Goal: Information Seeking & Learning: Find specific fact

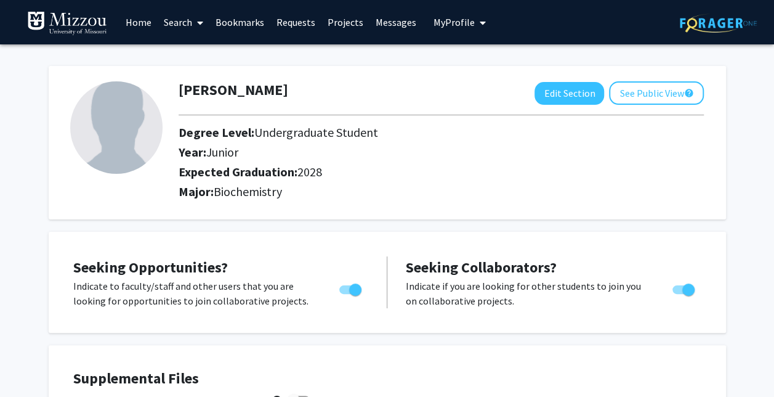
click at [178, 16] on link "Search" at bounding box center [184, 22] width 52 height 43
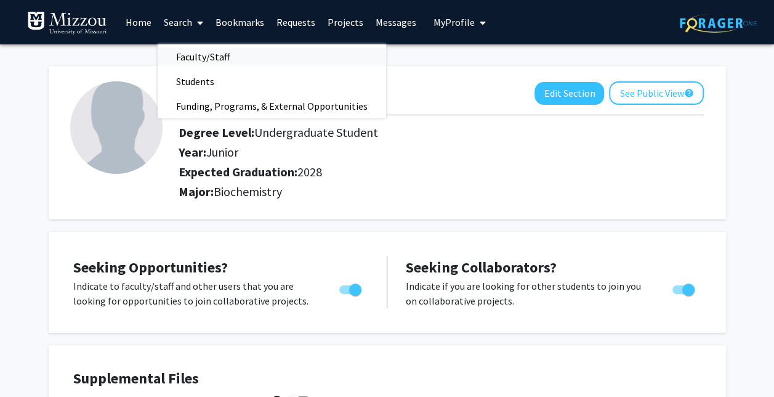
click at [216, 64] on span "Faculty/Staff" at bounding box center [203, 56] width 91 height 25
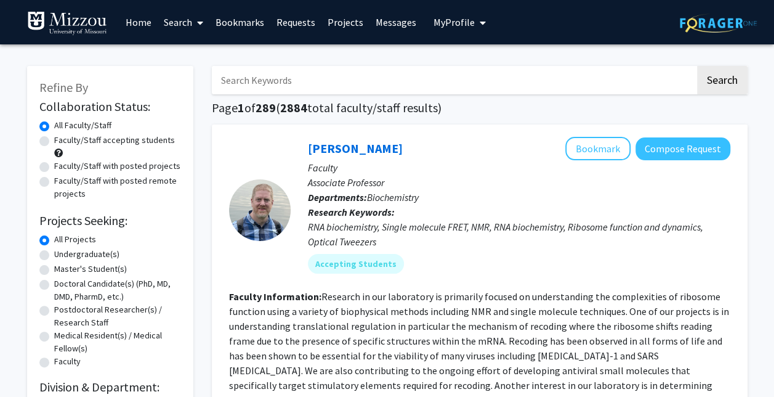
click at [272, 79] on input "Search Keywords" at bounding box center [454, 80] width 484 height 28
type input "[PERSON_NAME]"
click at [697, 66] on button "Search" at bounding box center [722, 80] width 51 height 28
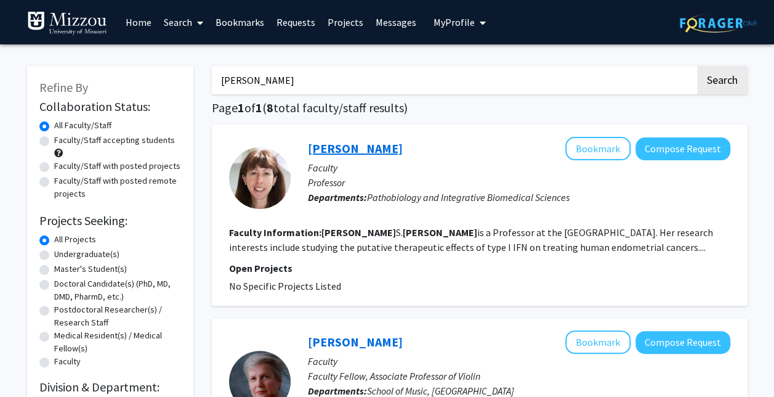
click at [334, 152] on link "[PERSON_NAME]" at bounding box center [355, 147] width 95 height 15
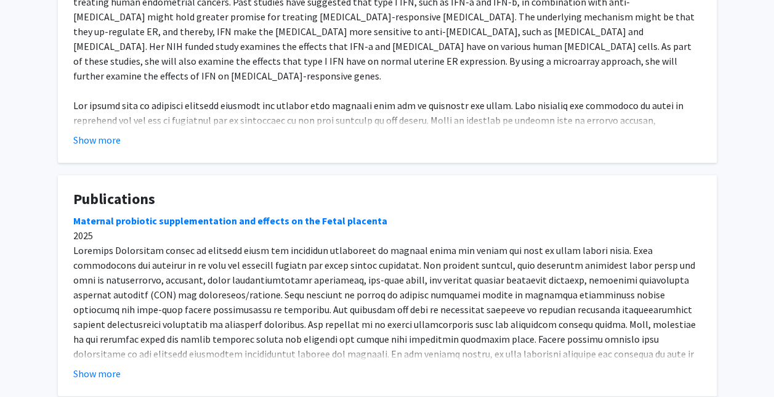
scroll to position [338, 0]
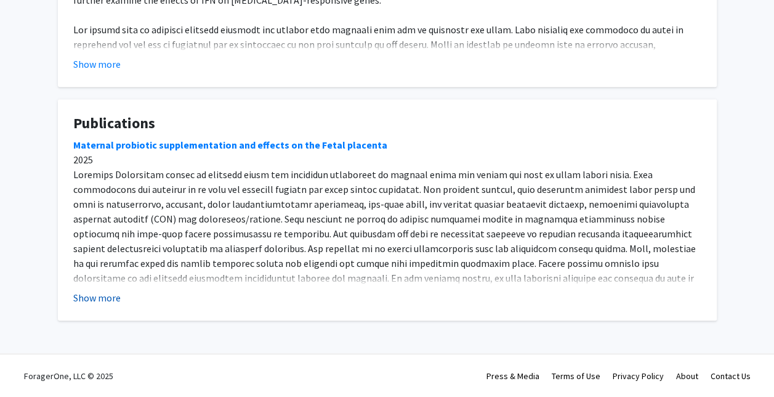
click at [108, 293] on button "Show more" at bounding box center [96, 297] width 47 height 15
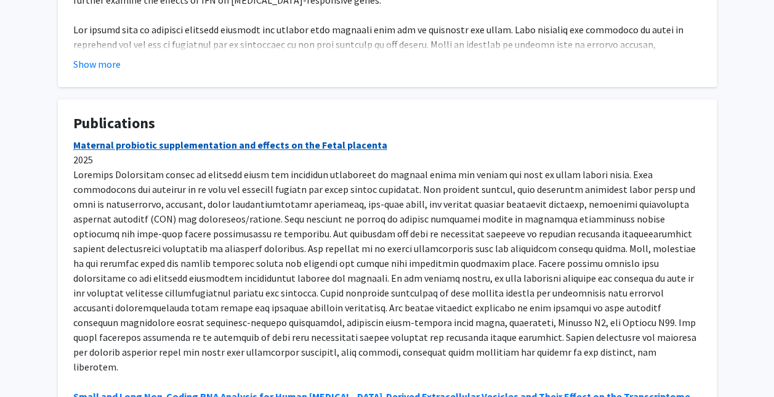
click at [319, 145] on link "Maternal probiotic supplementation and effects on the Fetal placenta" at bounding box center [230, 145] width 314 height 12
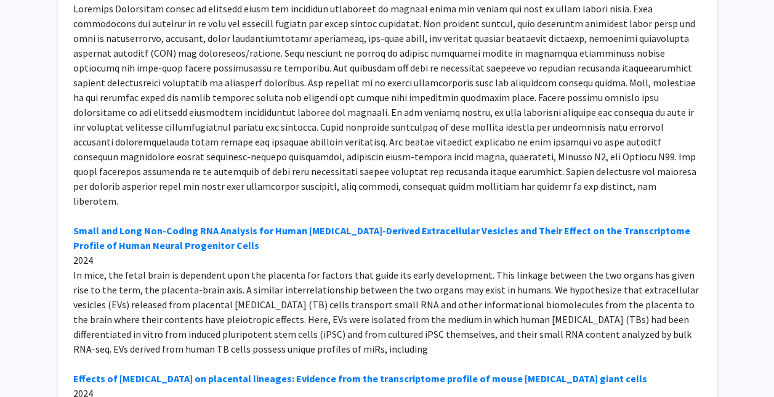
scroll to position [504, 0]
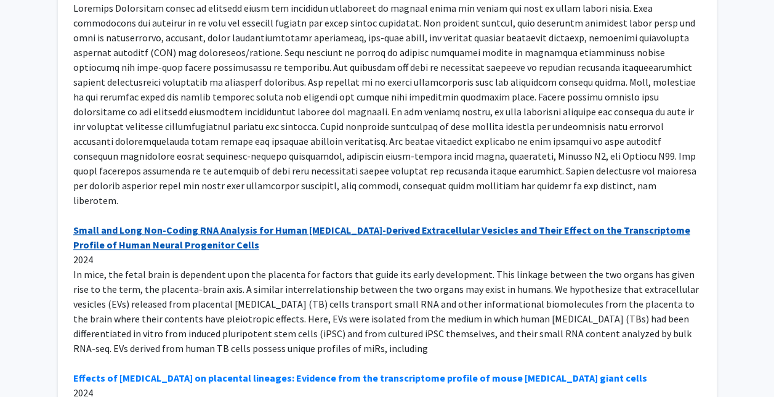
click at [264, 224] on link "Small and Long Non-Coding RNA Analysis for Human [MEDICAL_DATA]-Derived Extrace…" at bounding box center [381, 237] width 617 height 27
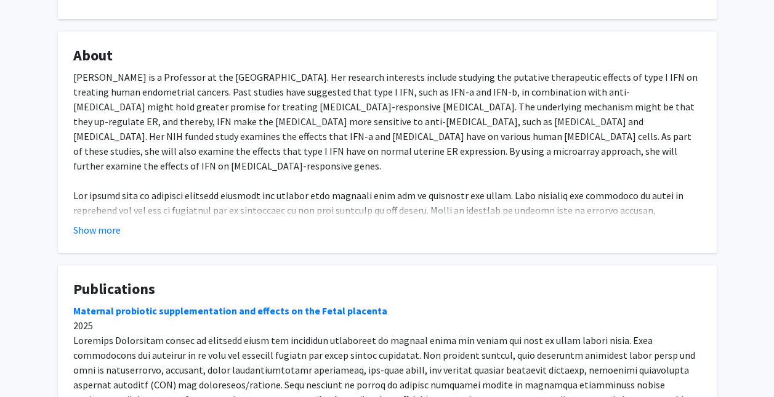
scroll to position [176, 0]
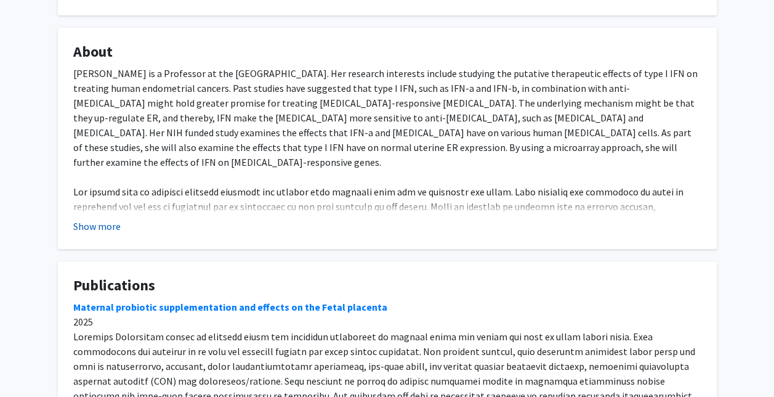
click at [107, 229] on button "Show more" at bounding box center [96, 226] width 47 height 15
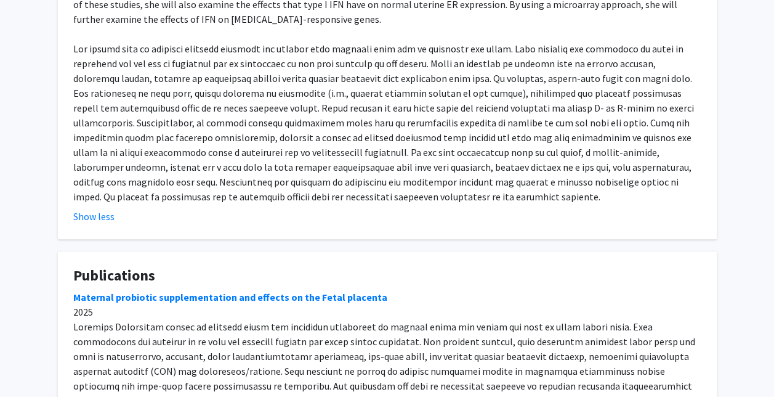
drag, startPoint x: 506, startPoint y: 211, endPoint x: 405, endPoint y: 238, distance: 104.4
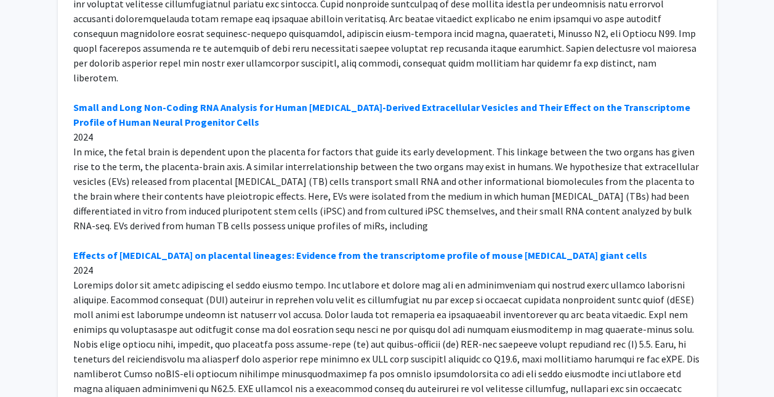
scroll to position [762, 0]
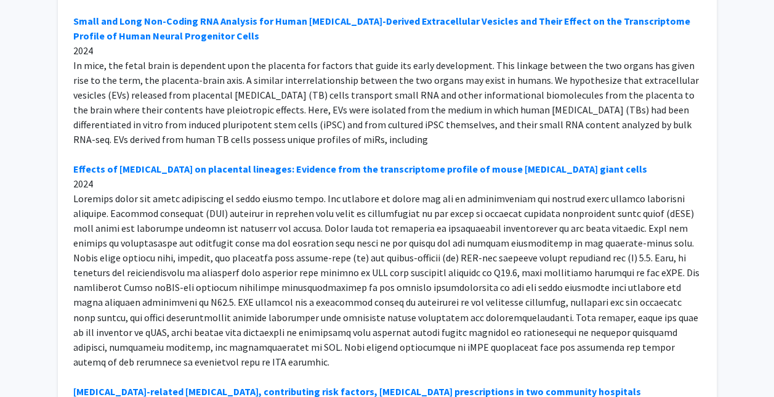
scroll to position [854, 0]
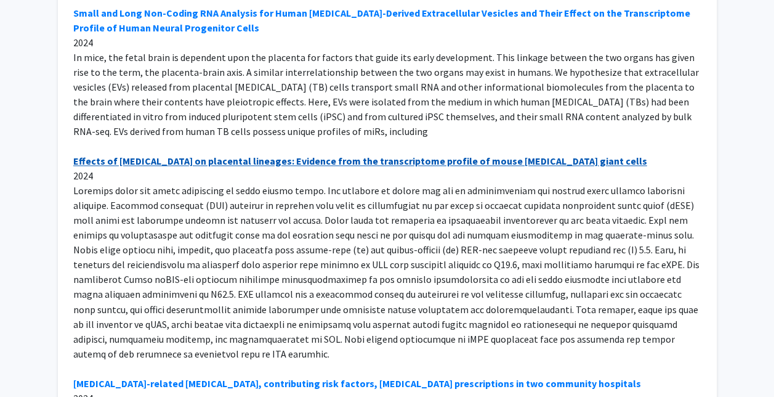
click at [419, 155] on link "Effects of [MEDICAL_DATA] on placental lineages: Evidence from the transcriptom…" at bounding box center [360, 161] width 574 height 12
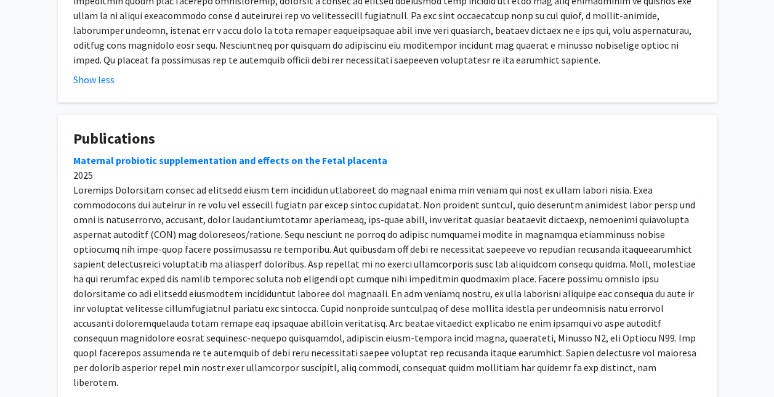
scroll to position [455, 0]
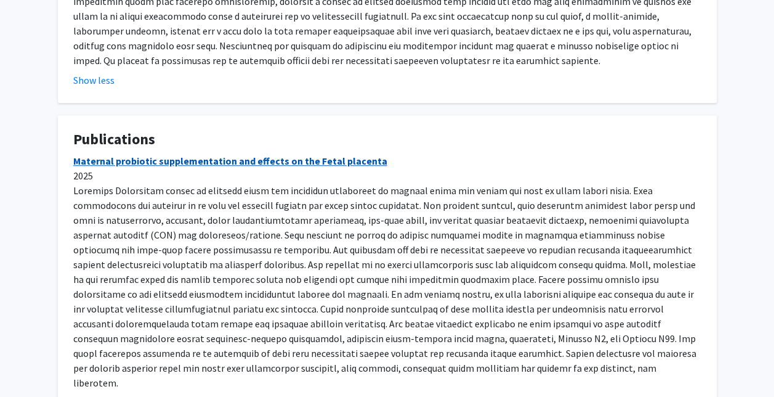
click at [297, 155] on link "Maternal probiotic supplementation and effects on the Fetal placenta" at bounding box center [230, 161] width 314 height 12
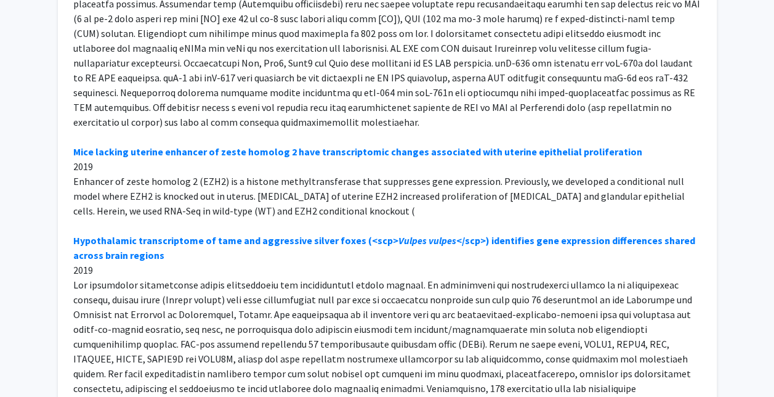
scroll to position [3867, 0]
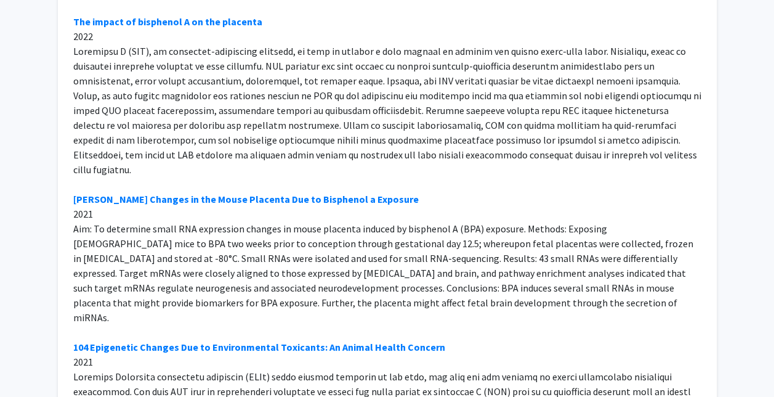
scroll to position [2260, 0]
